Goal: Entertainment & Leisure: Consume media (video, audio)

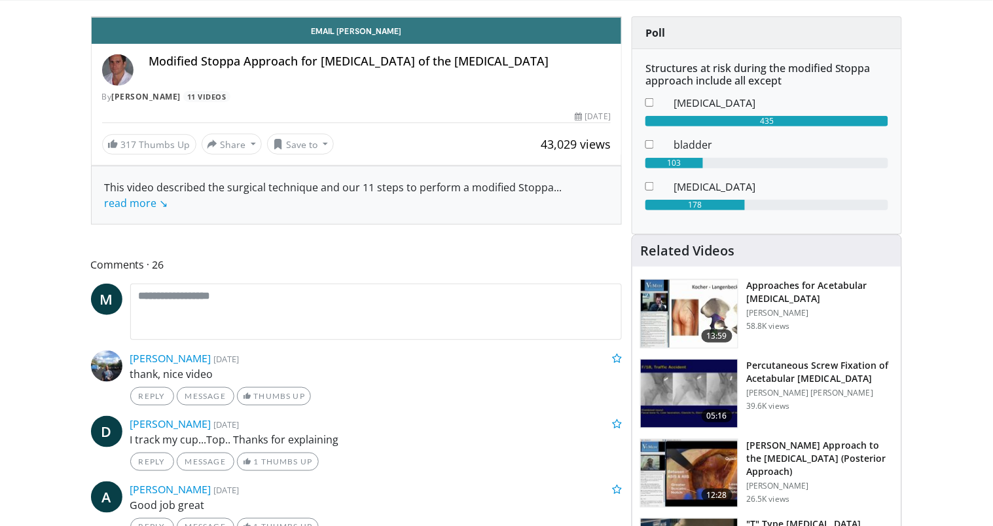
click at [375, 35] on icon "Video Player" at bounding box center [356, 17] width 37 height 37
click at [621, 17] on span "Video Player" at bounding box center [608, 4] width 26 height 26
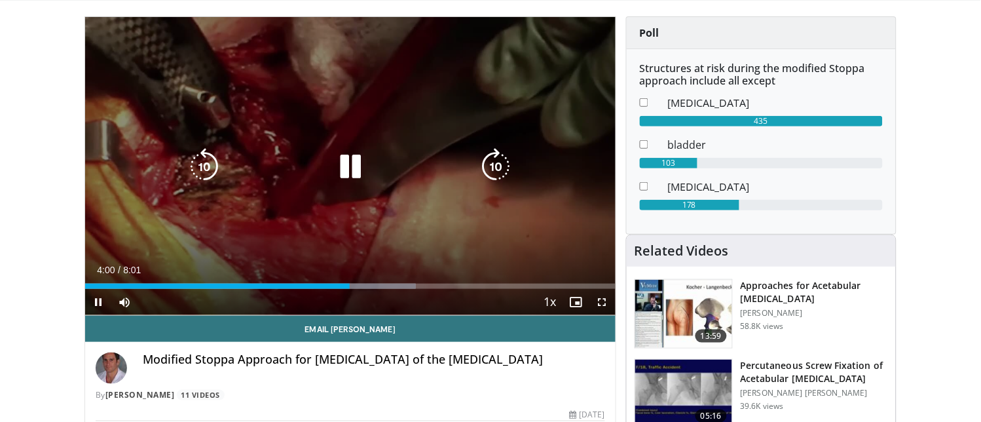
click at [348, 162] on icon "Video Player" at bounding box center [350, 166] width 37 height 37
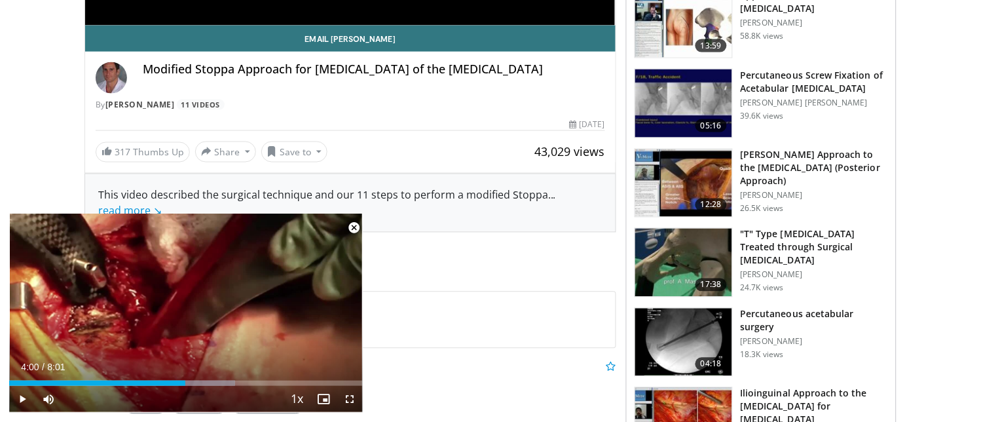
scroll to position [407, 0]
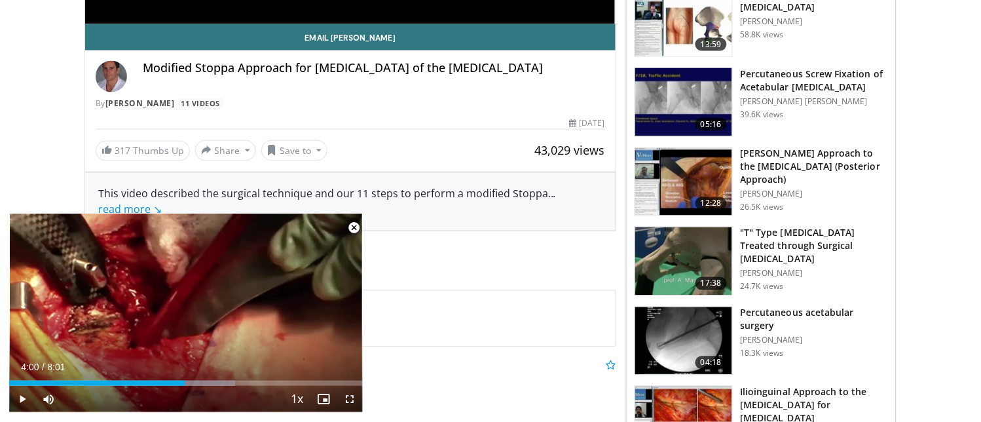
click at [351, 225] on span "Video Player" at bounding box center [354, 227] width 26 height 26
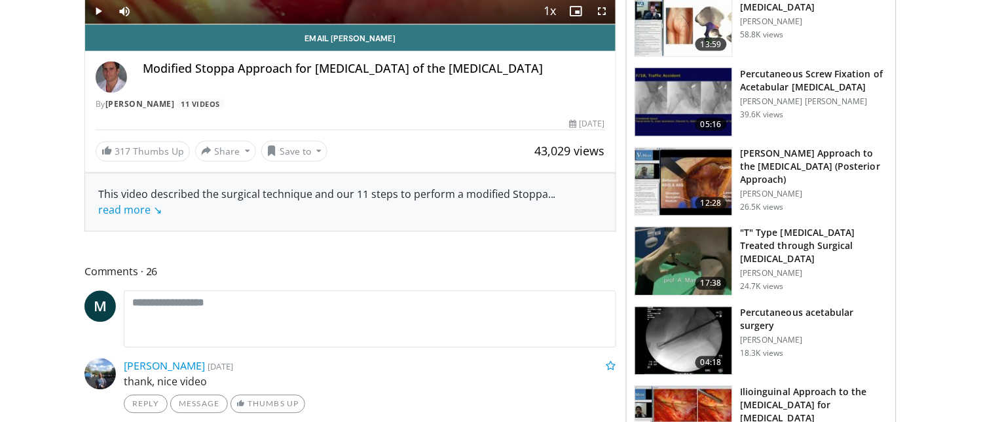
click at [779, 389] on h3 "Ilioinguinal Approach to the [MEDICAL_DATA] for [MEDICAL_DATA]" at bounding box center [813, 405] width 147 height 39
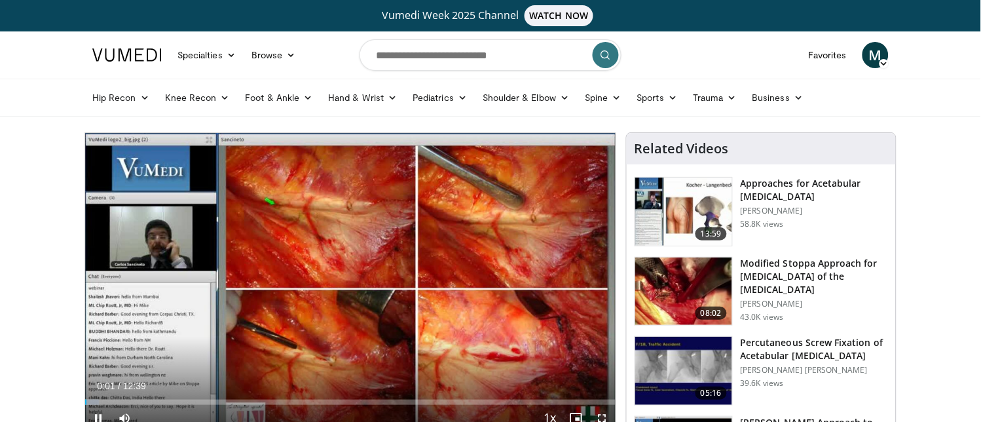
click at [606, 418] on span "Video Player" at bounding box center [602, 418] width 26 height 26
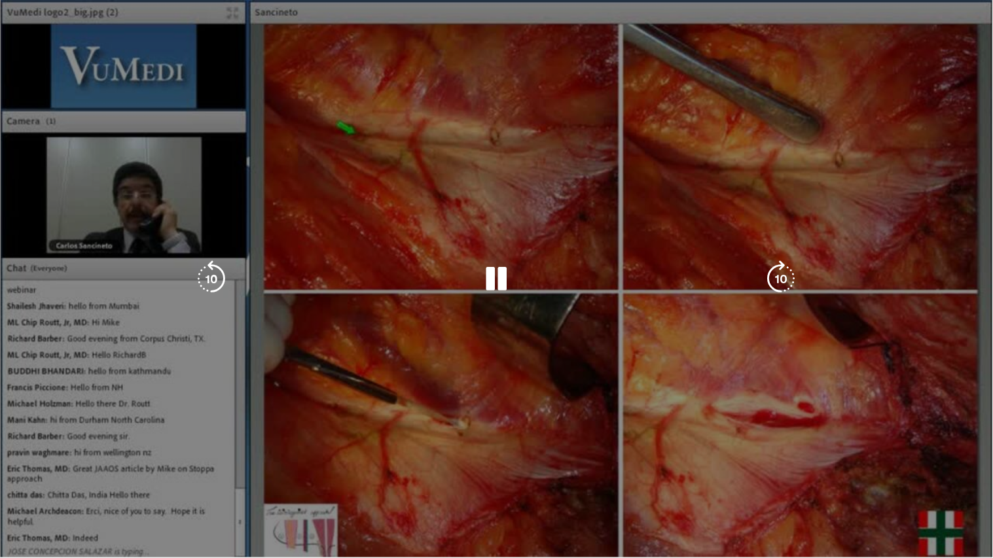
click at [980, 421] on div "10 seconds Tap to unmute" at bounding box center [496, 279] width 993 height 558
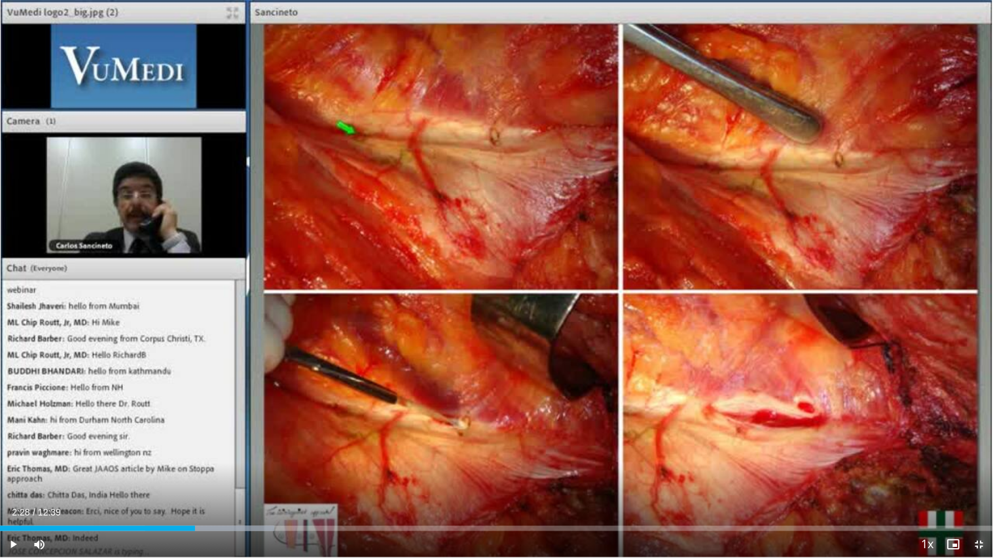
click at [980, 421] on span "Video Player" at bounding box center [980, 545] width 26 height 26
